Goal: Information Seeking & Learning: Learn about a topic

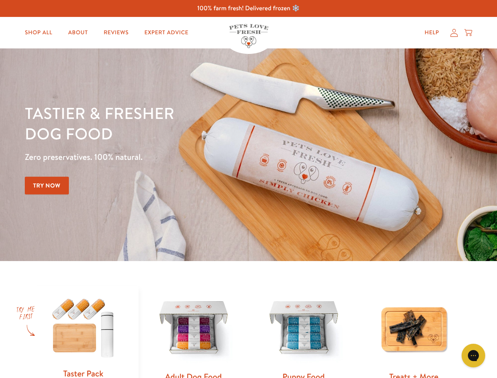
click at [248, 189] on div "Tastier & fresher dog food Zero preservatives. 100% natural. Try Now" at bounding box center [174, 155] width 298 height 104
click at [474, 356] on icon "Gorgias live chat" at bounding box center [473, 355] width 7 height 7
